Goal: Information Seeking & Learning: Learn about a topic

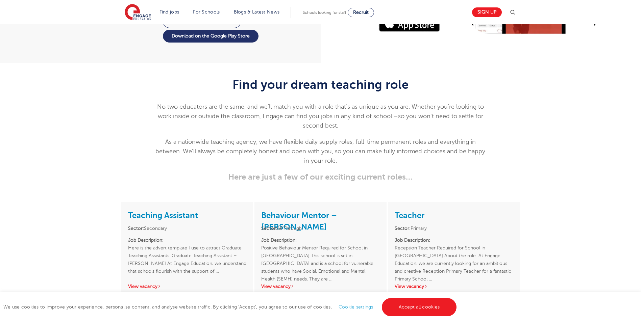
scroll to position [811, 0]
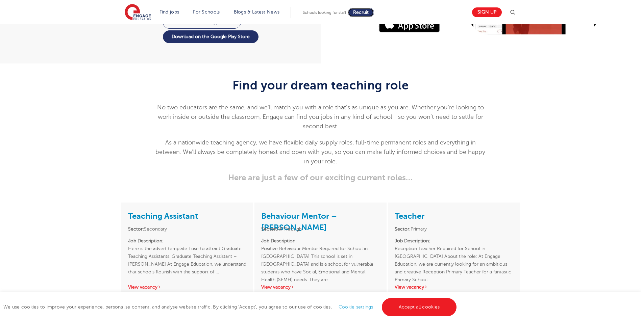
click at [369, 14] on span "Recruit" at bounding box center [361, 12] width 16 height 5
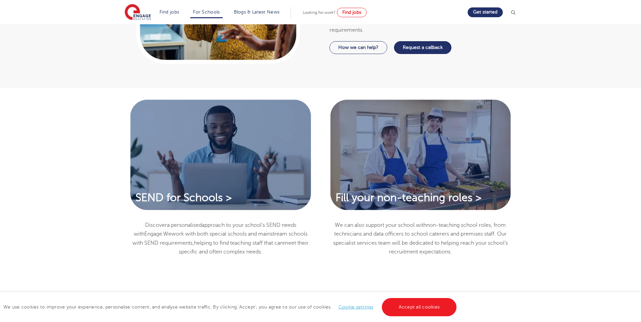
scroll to position [473, 0]
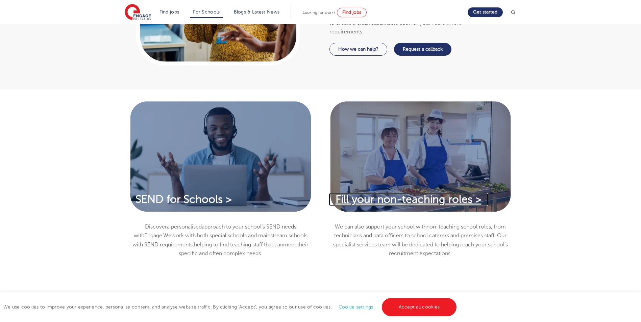
click at [362, 196] on span "Fill your non-teaching roles >" at bounding box center [409, 200] width 146 height 12
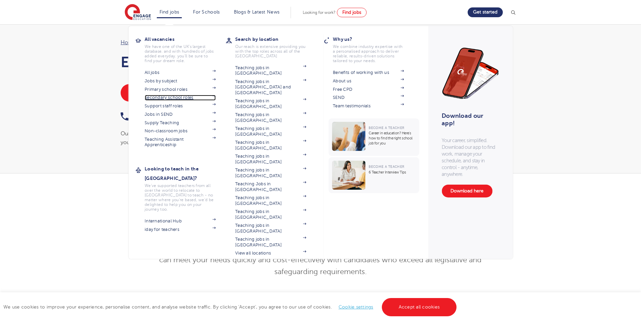
click at [168, 98] on link "Secondary school roles" at bounding box center [180, 97] width 71 height 5
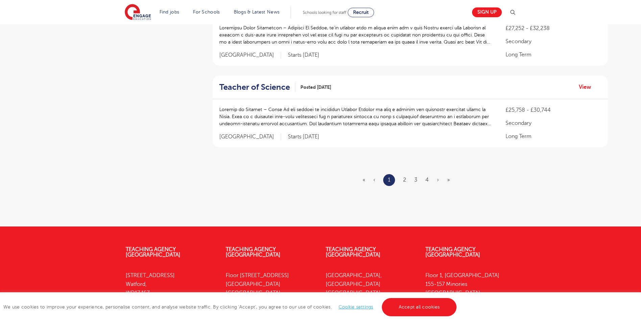
scroll to position [811, 0]
click at [404, 180] on link "2" at bounding box center [404, 180] width 3 height 6
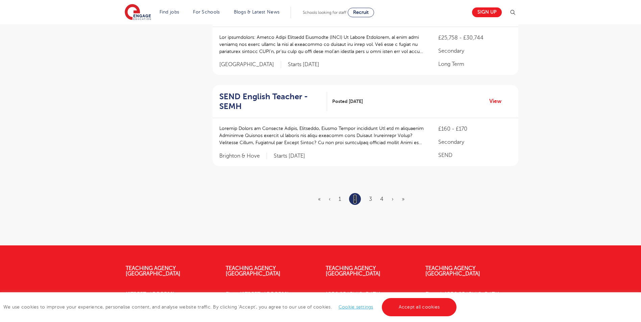
scroll to position [0, 0]
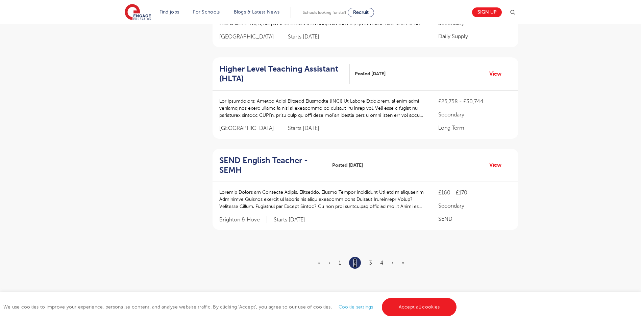
scroll to position [777, 0]
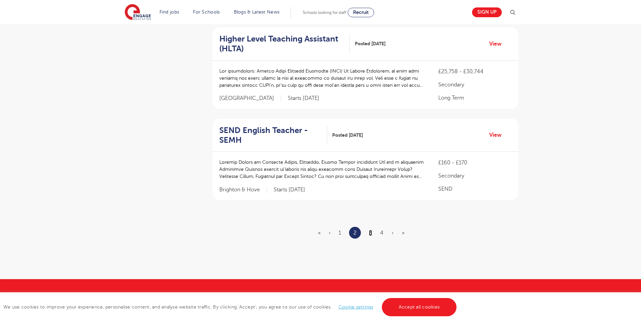
click at [371, 230] on link "3" at bounding box center [370, 233] width 3 height 6
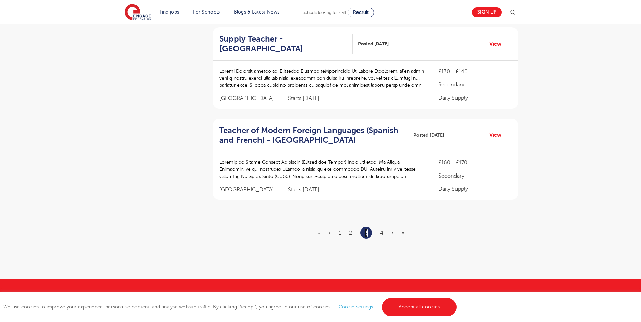
scroll to position [0, 0]
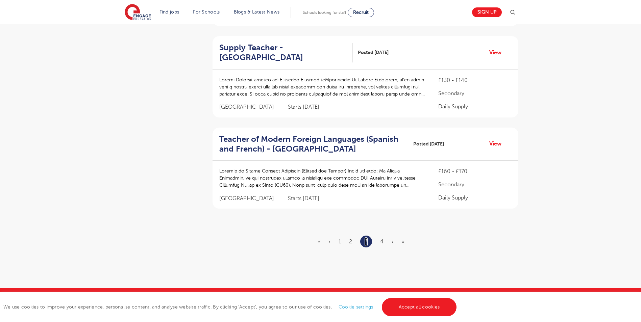
scroll to position [777, 0]
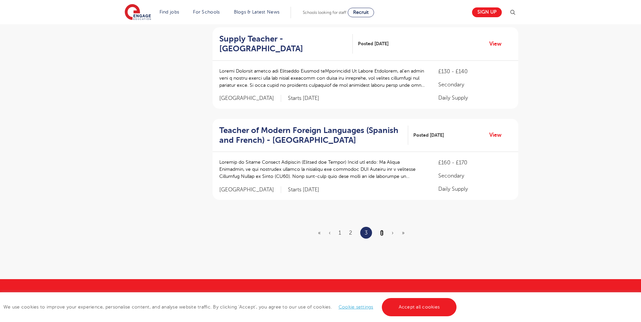
click at [383, 231] on link "4" at bounding box center [381, 233] width 3 height 6
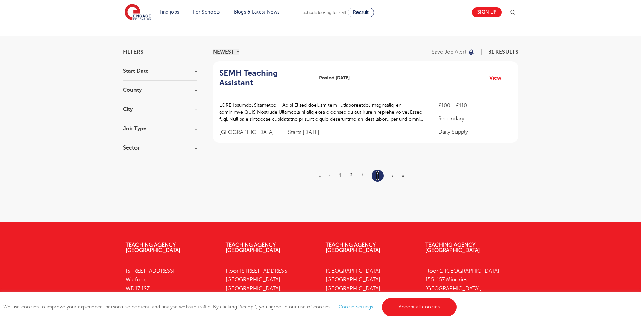
scroll to position [30, 0]
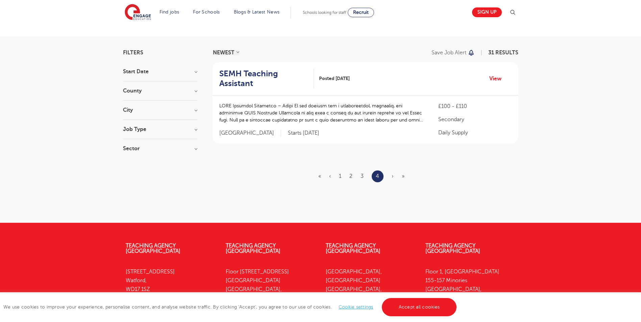
click at [392, 175] on span "›" at bounding box center [393, 176] width 2 height 6
click at [402, 176] on span "»" at bounding box center [403, 176] width 3 height 6
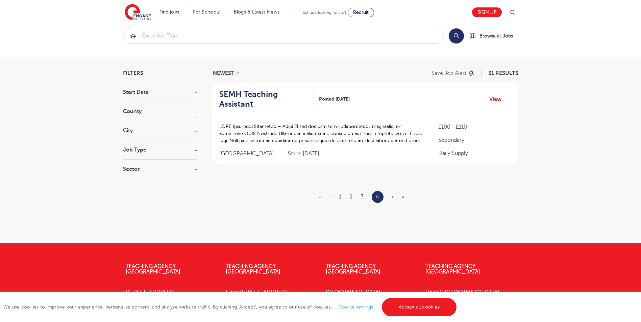
scroll to position [0, 0]
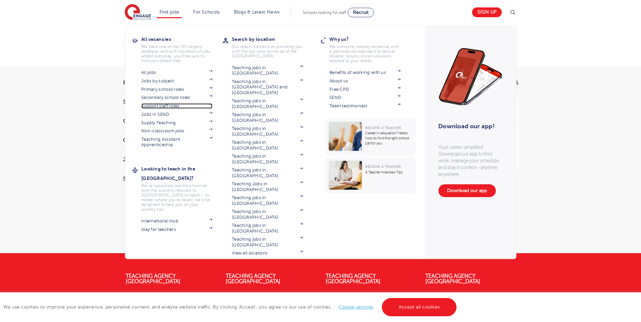
click at [161, 105] on link "Support staff roles" at bounding box center [176, 105] width 71 height 5
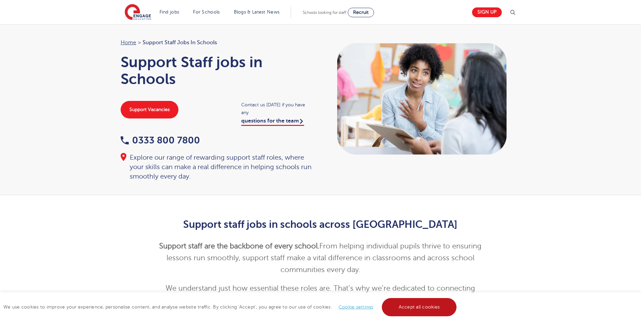
click at [425, 308] on link "Accept all cookies" at bounding box center [419, 307] width 75 height 18
